Goal: Information Seeking & Learning: Find specific fact

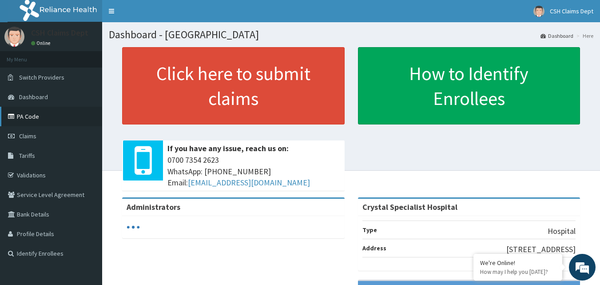
click at [27, 116] on link "PA Code" at bounding box center [51, 117] width 102 height 20
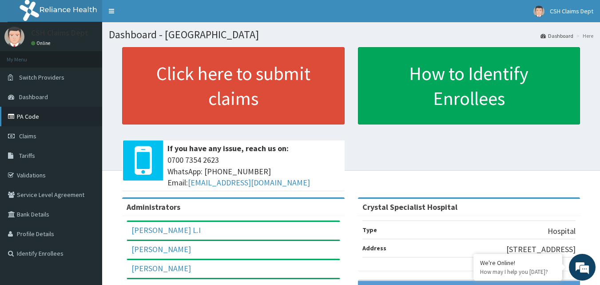
click at [35, 115] on link "PA Code" at bounding box center [51, 117] width 102 height 20
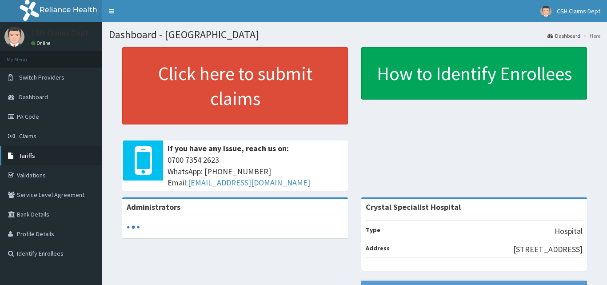
click at [43, 158] on link "Tariffs" at bounding box center [51, 156] width 102 height 20
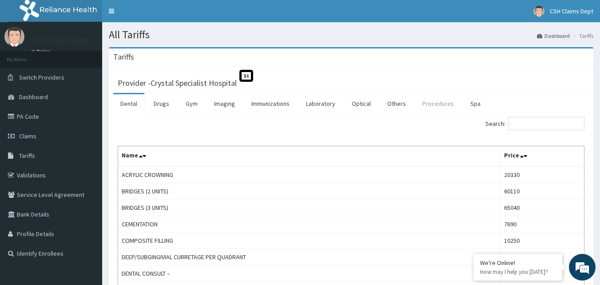
click at [427, 107] on link "Procedures" at bounding box center [438, 103] width 46 height 19
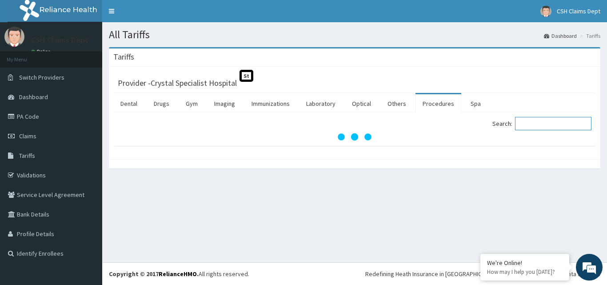
click at [543, 123] on input "Search:" at bounding box center [553, 123] width 76 height 13
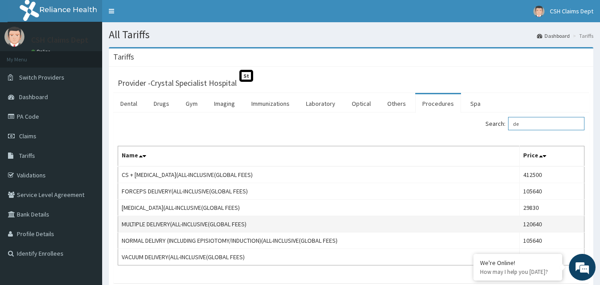
type input "d"
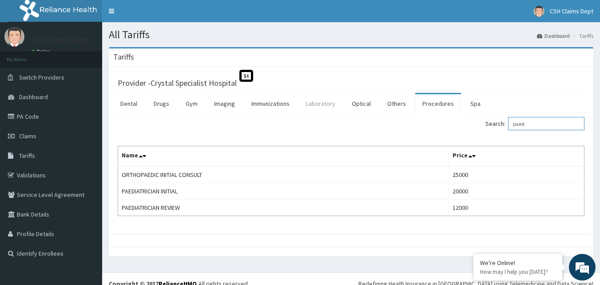
type input "paed"
click at [329, 103] on link "Laboratory" at bounding box center [321, 103] width 44 height 19
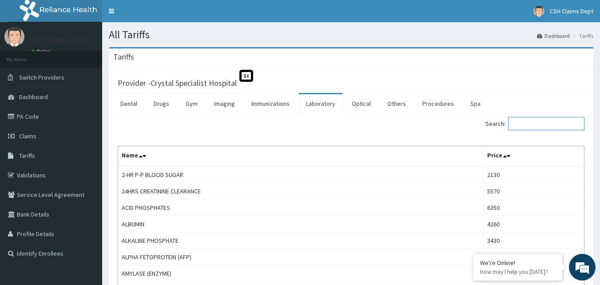
click at [553, 125] on input "Search:" at bounding box center [546, 123] width 76 height 13
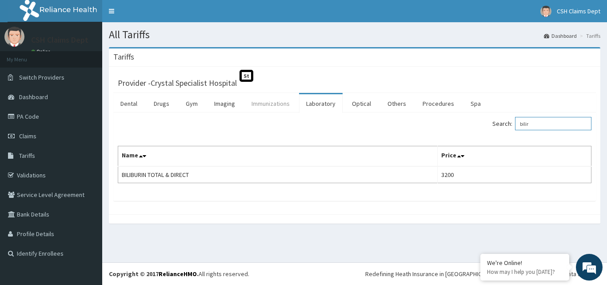
type input "bilir"
click at [268, 106] on link "Immunizations" at bounding box center [270, 103] width 52 height 19
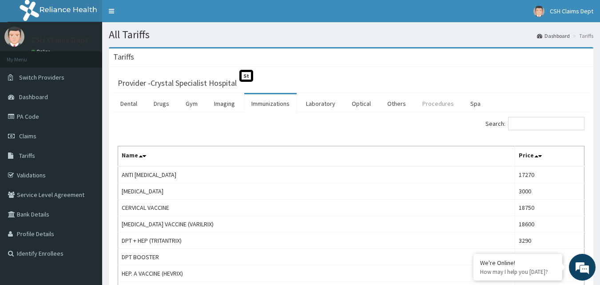
click at [443, 103] on link "Procedures" at bounding box center [438, 103] width 46 height 19
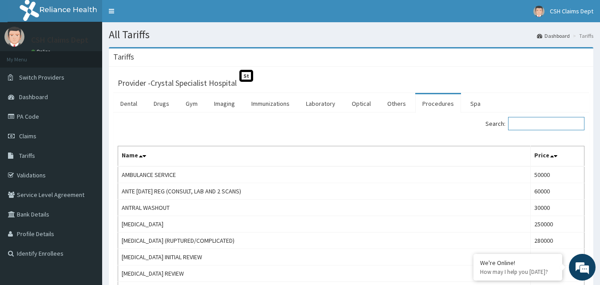
click at [562, 125] on input "Search:" at bounding box center [546, 123] width 76 height 13
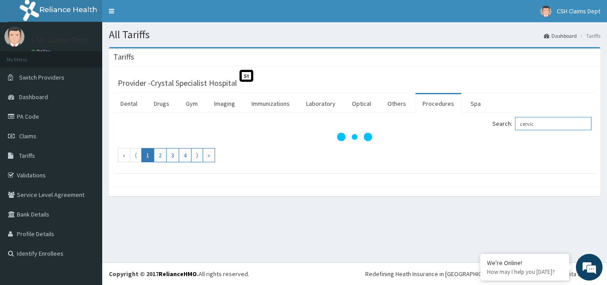
type input "cervic"
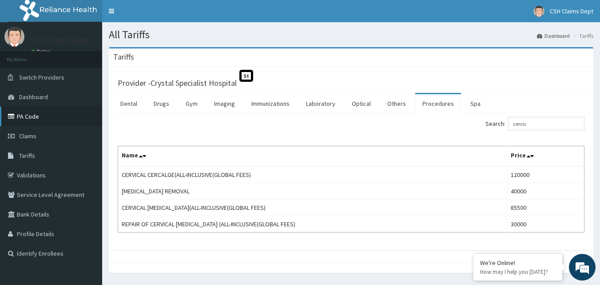
click at [52, 119] on link "PA Code" at bounding box center [51, 117] width 102 height 20
